Goal: Transaction & Acquisition: Purchase product/service

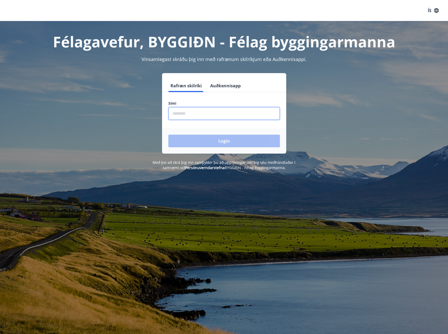
click at [191, 114] on input "phone" at bounding box center [224, 113] width 112 height 13
type input "********"
click at [236, 142] on button "Login" at bounding box center [224, 141] width 112 height 13
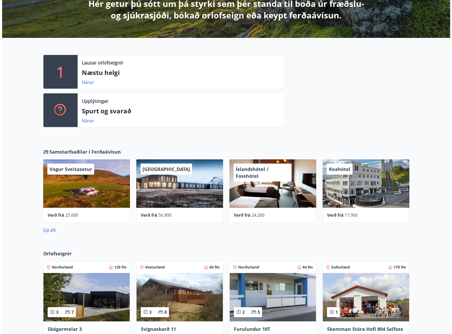
scroll to position [105, 0]
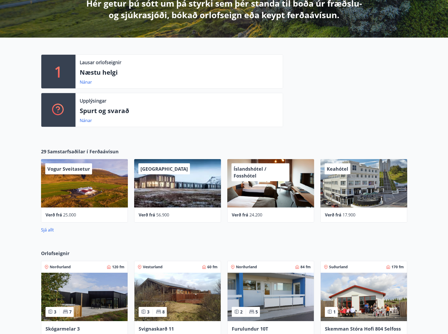
click at [354, 173] on div "Keahótel" at bounding box center [364, 183] width 87 height 48
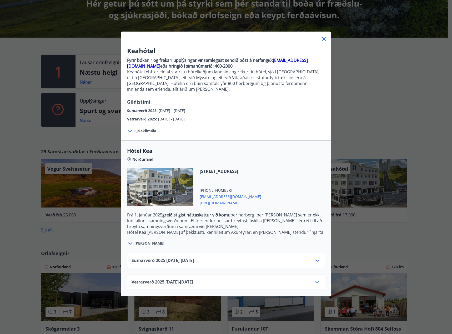
click at [314, 258] on icon at bounding box center [317, 261] width 6 height 6
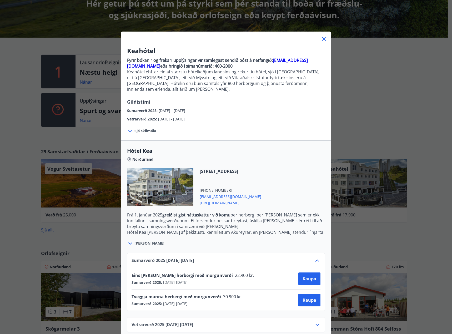
scroll to position [3, 0]
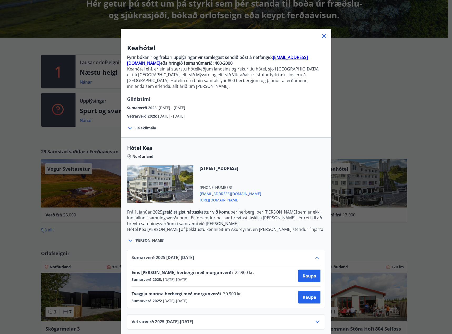
click at [316, 257] on icon at bounding box center [318, 258] width 4 height 2
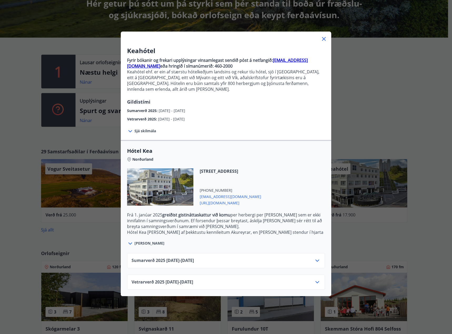
scroll to position [0, 0]
click at [315, 279] on icon at bounding box center [317, 282] width 6 height 6
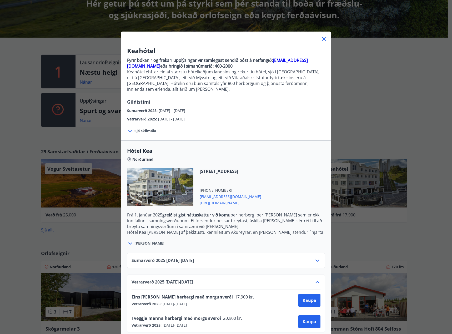
scroll to position [3, 0]
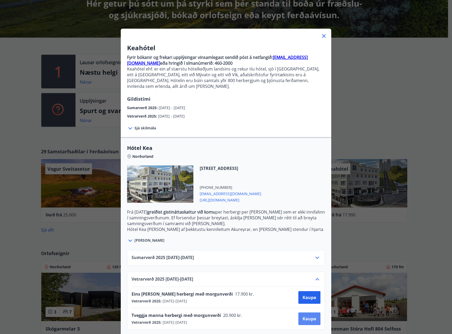
click button "Kaupa"
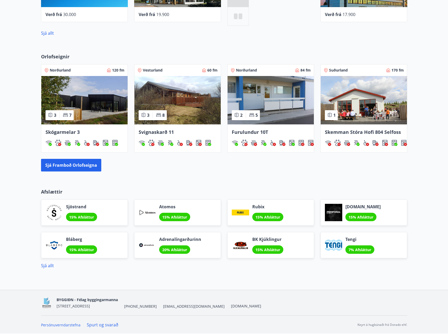
scroll to position [302, 0]
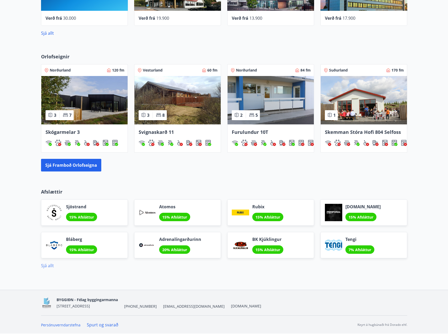
click at [50, 266] on link "Sjá allt" at bounding box center [47, 266] width 13 height 6
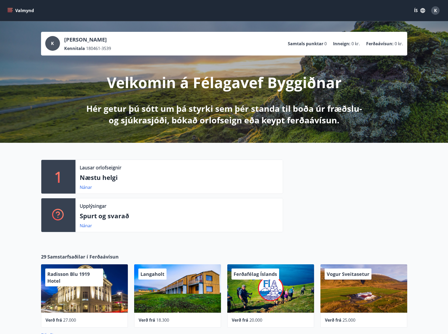
click at [28, 11] on button "Valmynd" at bounding box center [21, 10] width 30 height 9
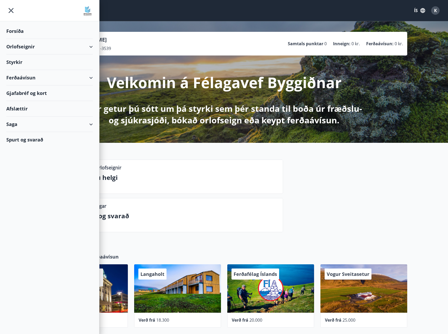
click at [57, 108] on div "Afslættir" at bounding box center [49, 109] width 87 height 16
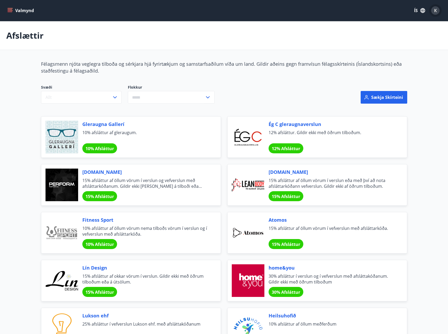
click at [433, 11] on div "K" at bounding box center [435, 10] width 8 height 8
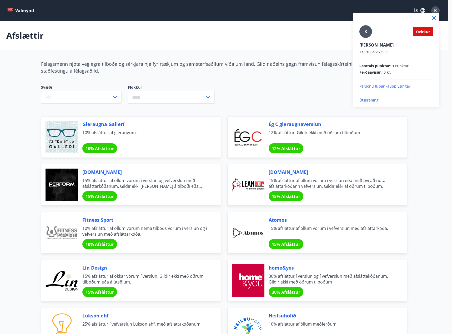
click at [11, 8] on div at bounding box center [226, 167] width 452 height 334
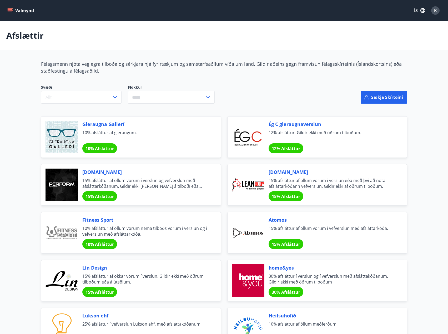
click at [11, 8] on icon "menu" at bounding box center [11, 8] width 6 height 1
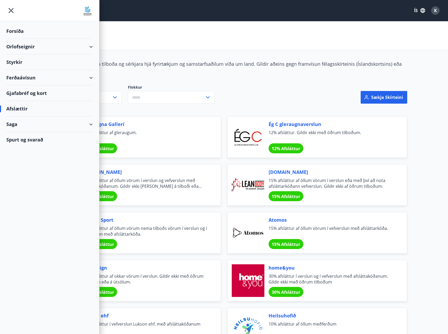
click at [18, 31] on div "Forsíða" at bounding box center [49, 31] width 87 height 16
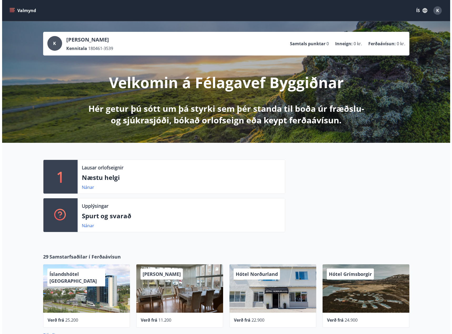
scroll to position [105, 0]
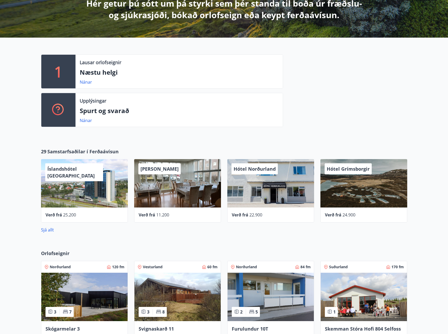
click at [290, 200] on div "Hótel Norðurland" at bounding box center [270, 183] width 87 height 48
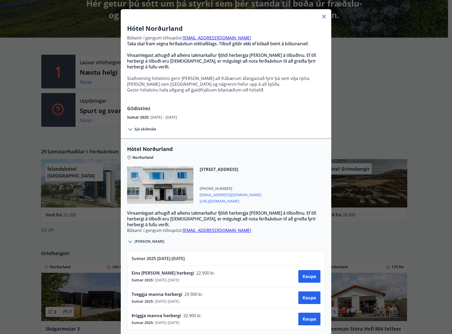
scroll to position [23, 0]
click at [321, 13] on icon at bounding box center [324, 16] width 6 height 6
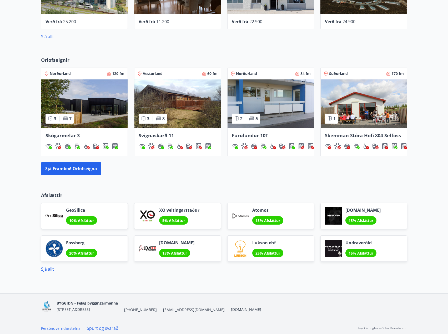
scroll to position [302, 0]
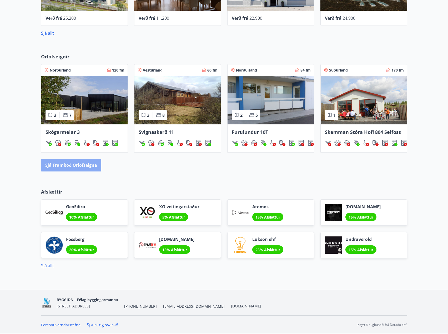
click at [86, 168] on button "Sjá framboð orlofseigna" at bounding box center [71, 165] width 60 height 13
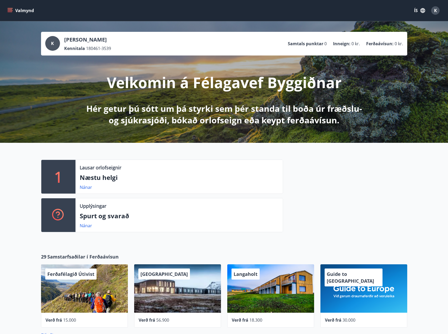
click at [11, 9] on icon "menu" at bounding box center [10, 9] width 5 height 1
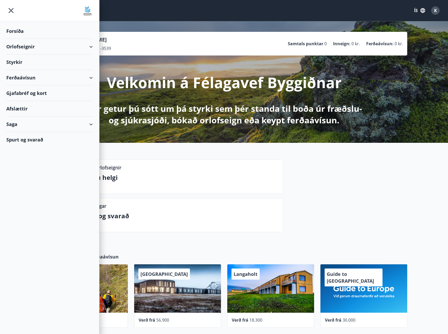
click at [25, 109] on div "Afslættir" at bounding box center [49, 109] width 87 height 16
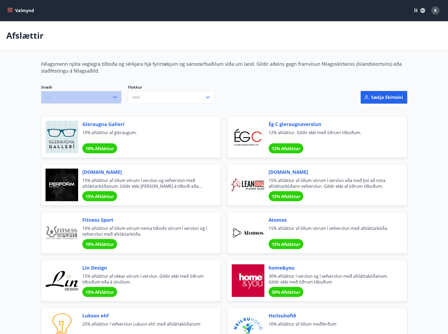
click at [111, 94] on button "Allt" at bounding box center [81, 97] width 81 height 13
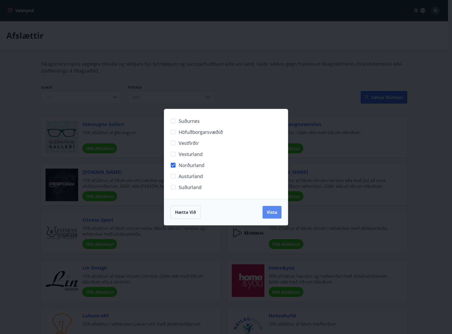
click at [269, 215] on span "Vista" at bounding box center [272, 212] width 11 height 6
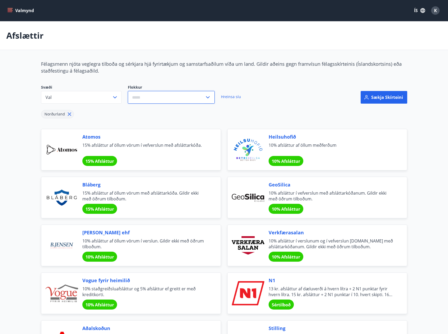
click at [143, 94] on input "text" at bounding box center [166, 97] width 77 height 13
click at [139, 135] on li "Gisting" at bounding box center [171, 136] width 86 height 9
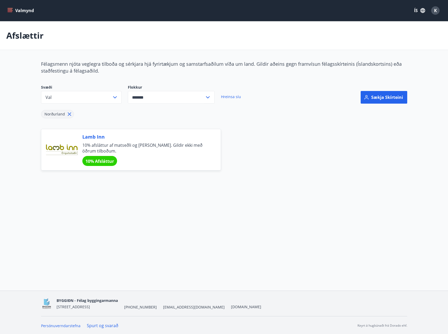
type input "*******"
click at [171, 95] on input "*******" at bounding box center [166, 97] width 77 height 13
click at [68, 113] on icon at bounding box center [69, 114] width 3 height 3
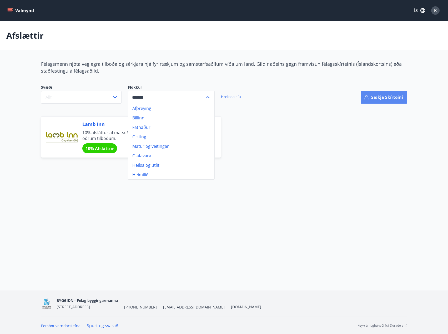
click at [396, 96] on button "Sækja skírteini" at bounding box center [384, 97] width 47 height 13
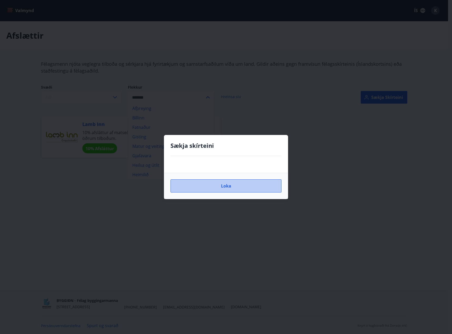
click at [227, 185] on button "Loka" at bounding box center [226, 185] width 111 height 13
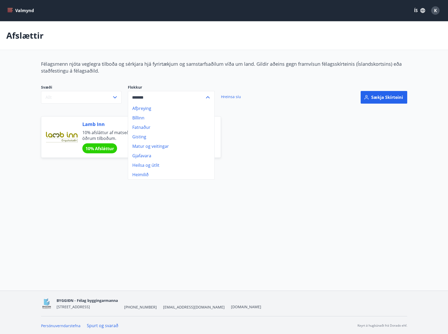
click at [257, 102] on div "Svæði Allt Flokkur Afþreying Bíllinn Fatnaður Gisting Matur og veitingar Gjafav…" at bounding box center [162, 94] width 242 height 19
click at [228, 94] on link "Hreinsa síu" at bounding box center [231, 97] width 20 height 12
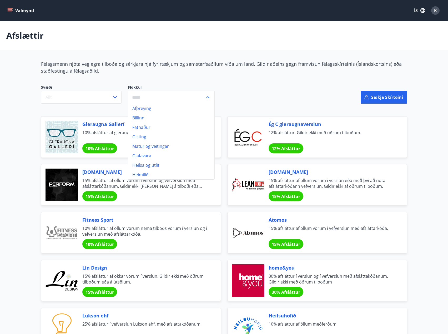
click at [429, 10] on button "K" at bounding box center [435, 10] width 13 height 13
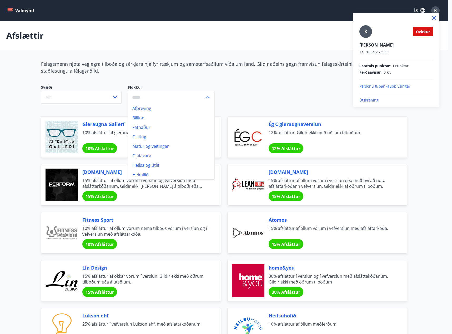
click at [29, 34] on div at bounding box center [226, 167] width 452 height 334
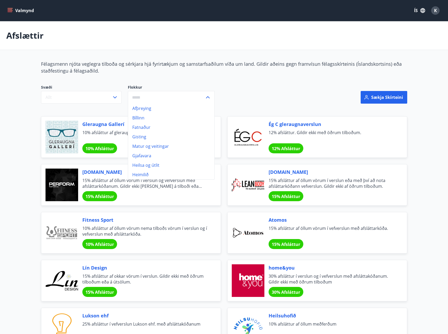
click at [12, 8] on icon "menu" at bounding box center [9, 10] width 5 height 5
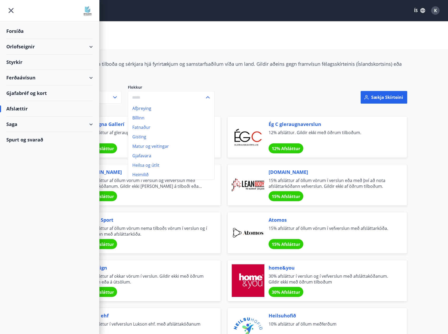
click at [91, 13] on img at bounding box center [87, 11] width 11 height 11
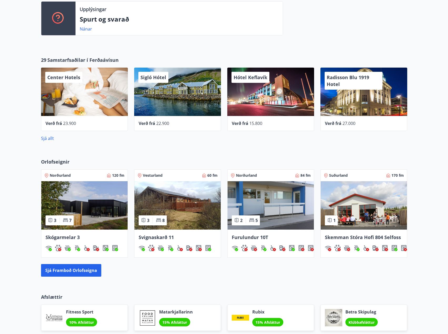
scroll to position [92, 0]
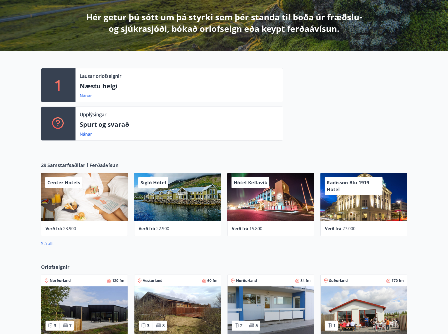
click at [61, 166] on span "Samstarfsaðilar í Ferðaávísun" at bounding box center [82, 165] width 71 height 7
click at [47, 243] on link "Sjá allt" at bounding box center [47, 244] width 13 height 6
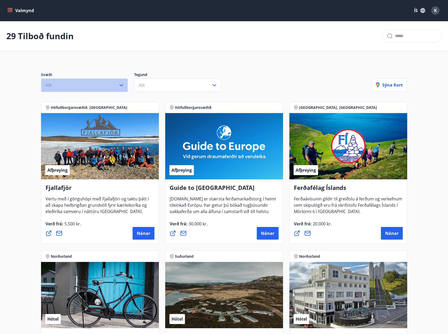
click at [122, 83] on icon "button" at bounding box center [121, 85] width 6 height 6
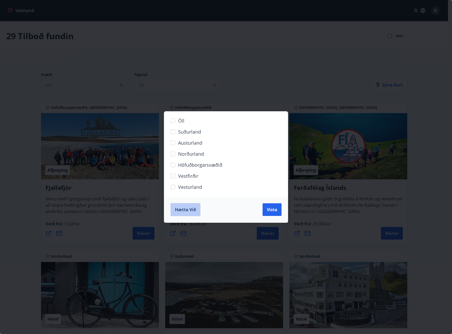
click at [186, 208] on span "Hætta við" at bounding box center [185, 210] width 21 height 6
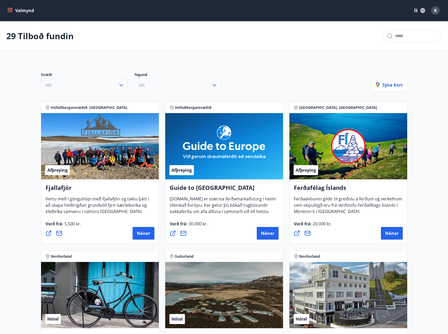
click at [181, 86] on button "Allt" at bounding box center [177, 85] width 87 height 14
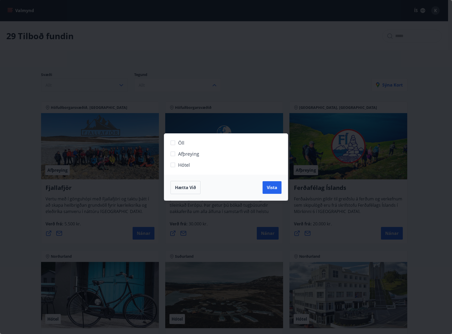
click at [188, 188] on span "Hætta við" at bounding box center [185, 188] width 21 height 6
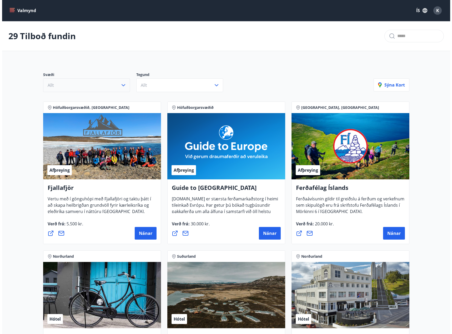
scroll to position [105, 0]
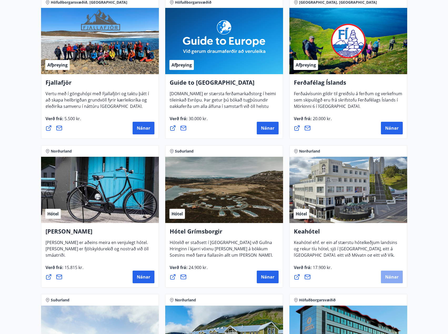
click at [394, 274] on span "Nánar" at bounding box center [391, 277] width 13 height 6
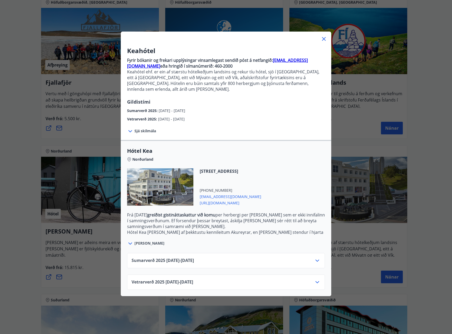
click at [316, 281] on icon at bounding box center [318, 282] width 4 height 2
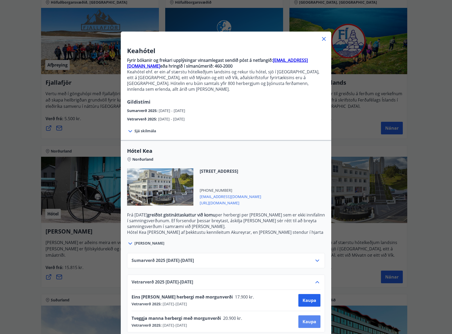
click at [299, 316] on button "Kaupa" at bounding box center [309, 322] width 22 height 13
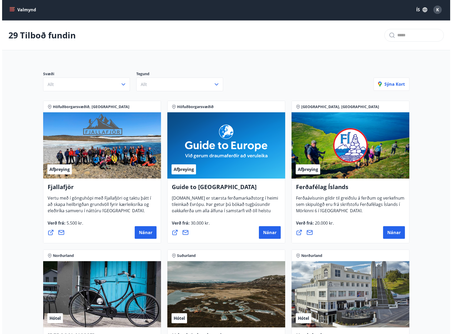
scroll to position [106, 0]
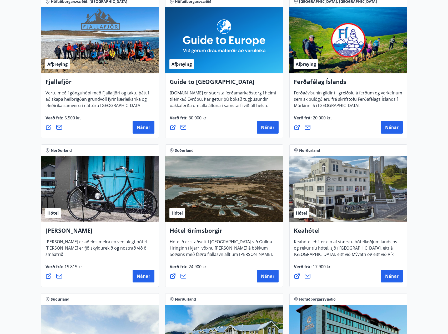
click at [308, 275] on icon at bounding box center [307, 276] width 6 height 6
click at [388, 274] on span "Nánar" at bounding box center [391, 276] width 13 height 6
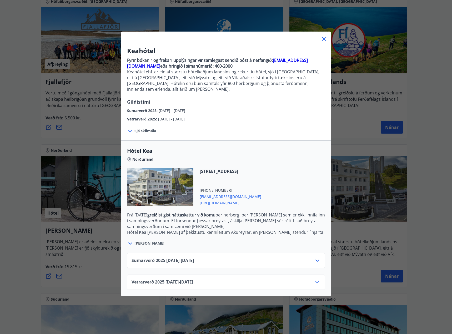
click at [316, 281] on icon at bounding box center [318, 282] width 4 height 2
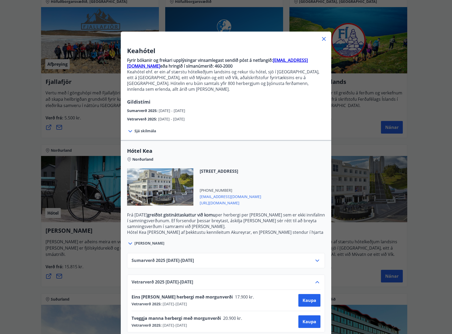
scroll to position [3, 0]
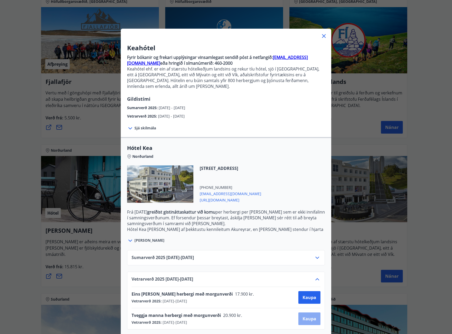
click at [307, 316] on span "Kaupa" at bounding box center [310, 319] width 14 height 6
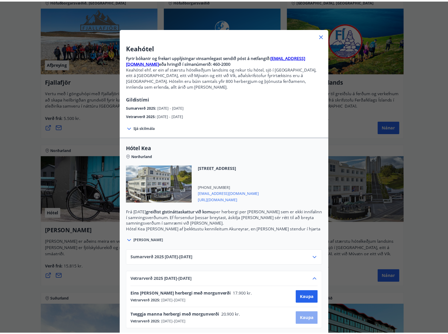
scroll to position [1, 0]
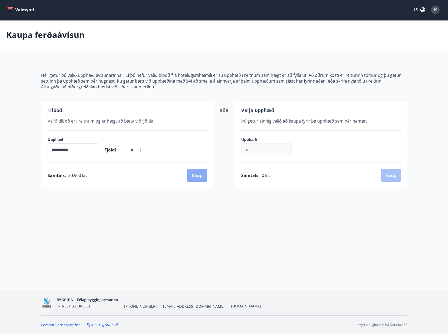
click at [198, 176] on button "Kaup" at bounding box center [196, 175] width 19 height 13
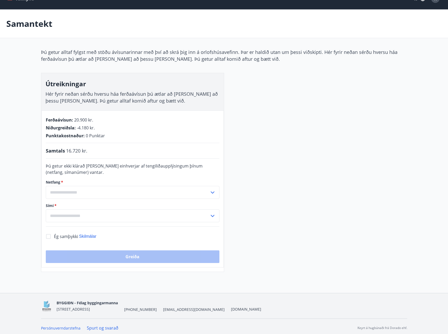
scroll to position [15, 0]
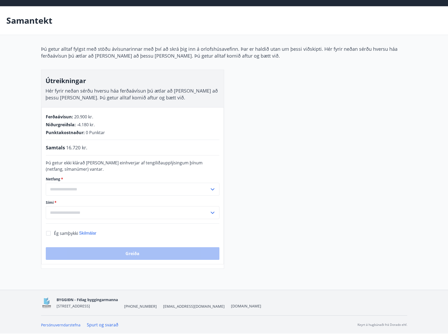
scroll to position [1, 0]
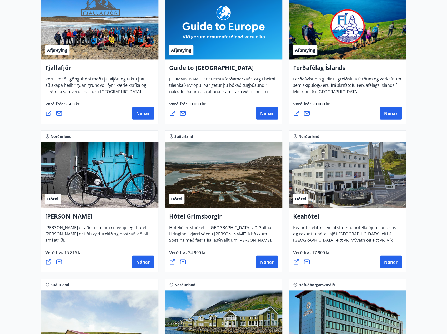
scroll to position [120, 0]
